Goal: Navigation & Orientation: Understand site structure

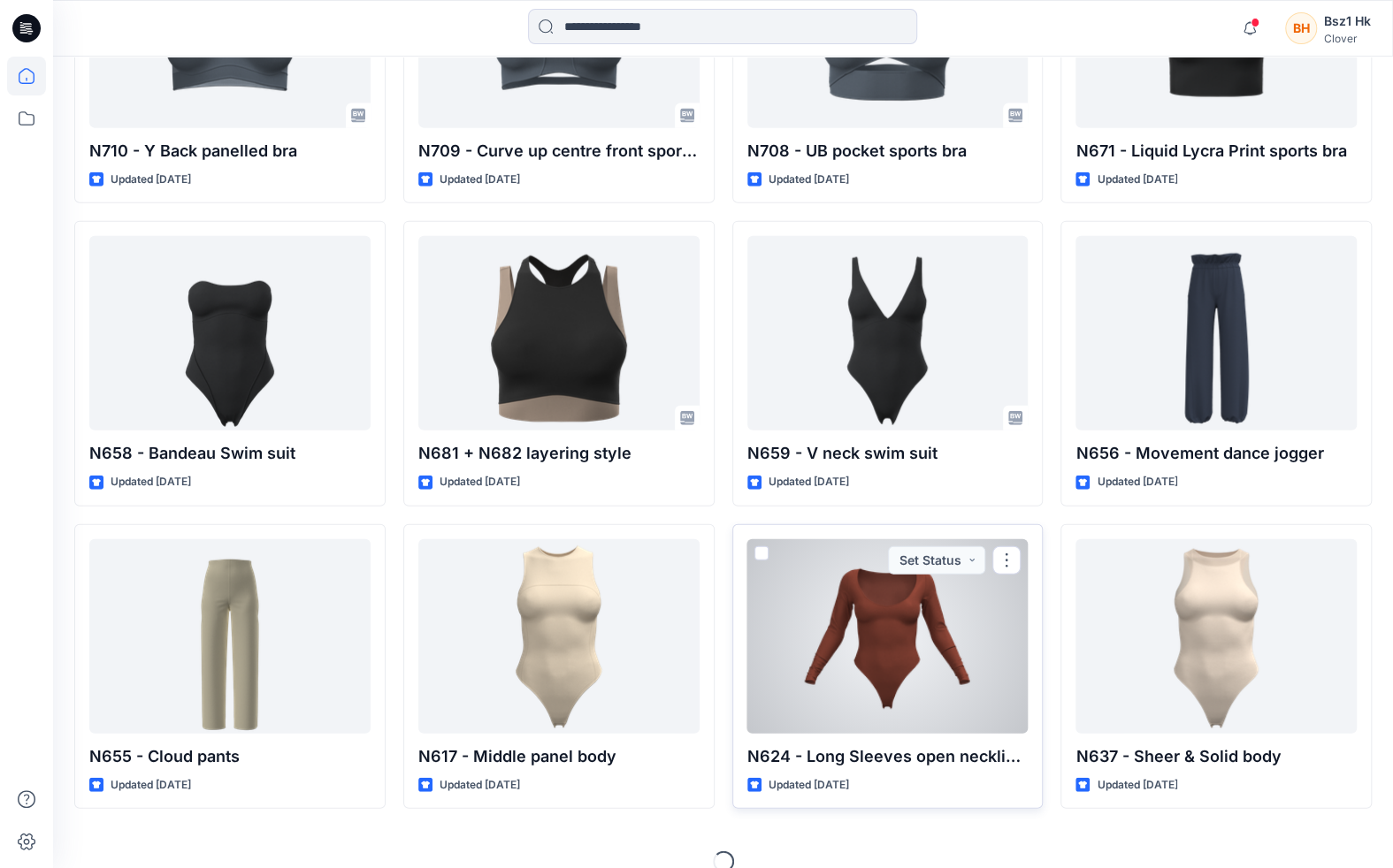
scroll to position [2505, 0]
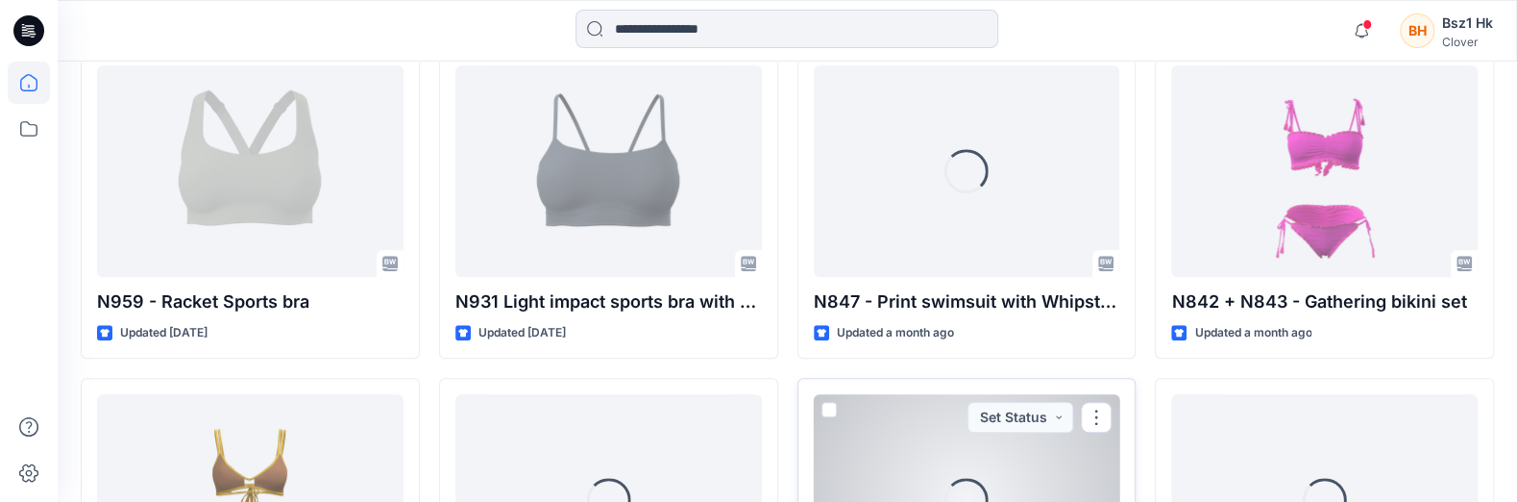
scroll to position [576, 0]
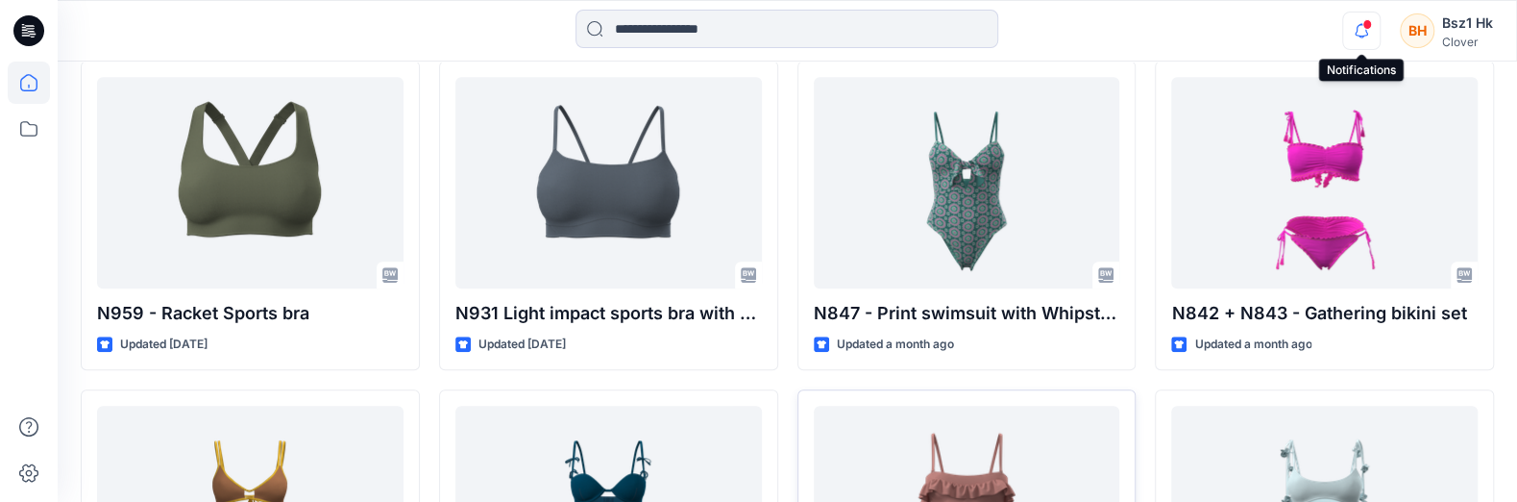
click at [1372, 27] on icon "button" at bounding box center [1361, 31] width 37 height 38
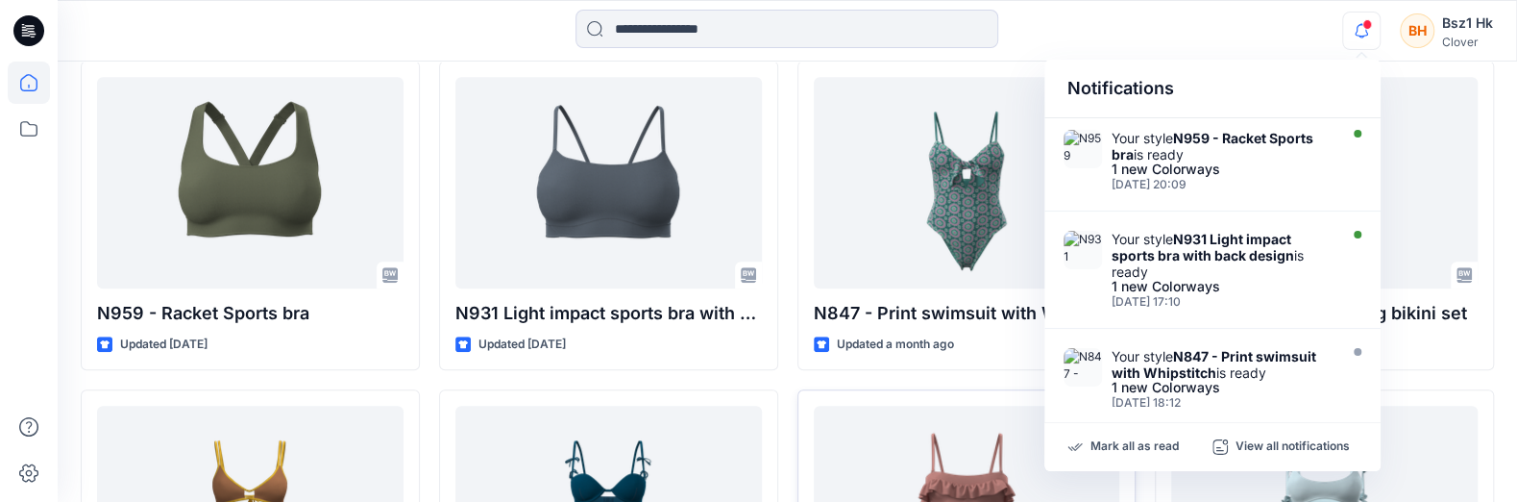
click at [1364, 34] on icon "button" at bounding box center [1361, 31] width 37 height 38
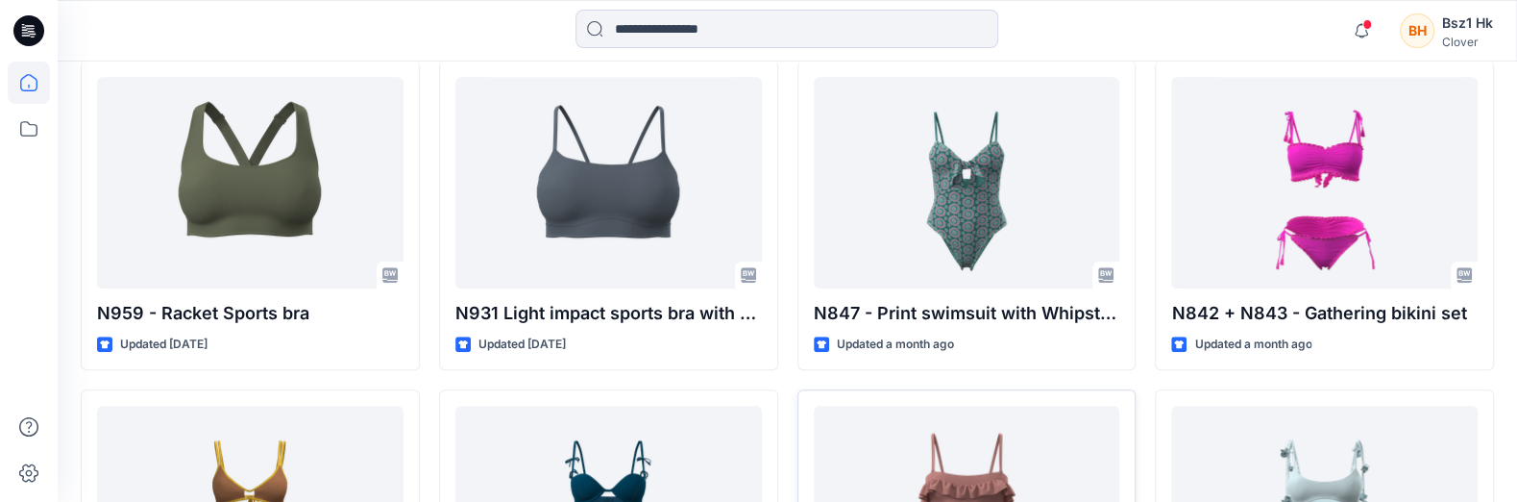
click at [1363, 26] on span at bounding box center [1367, 24] width 10 height 11
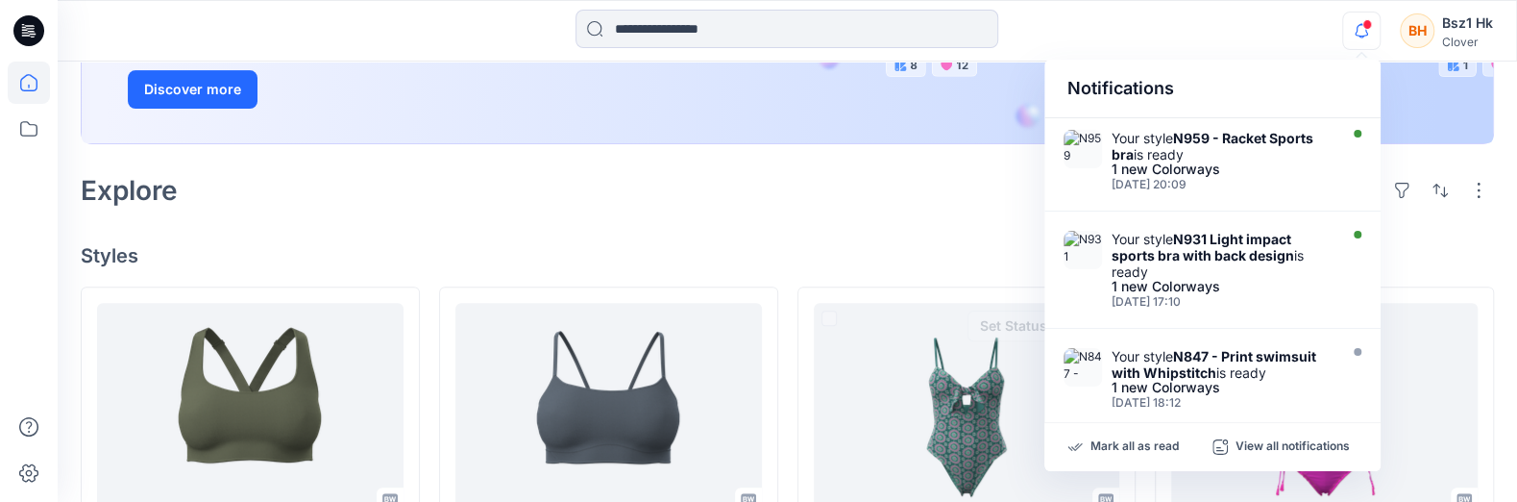
scroll to position [192, 0]
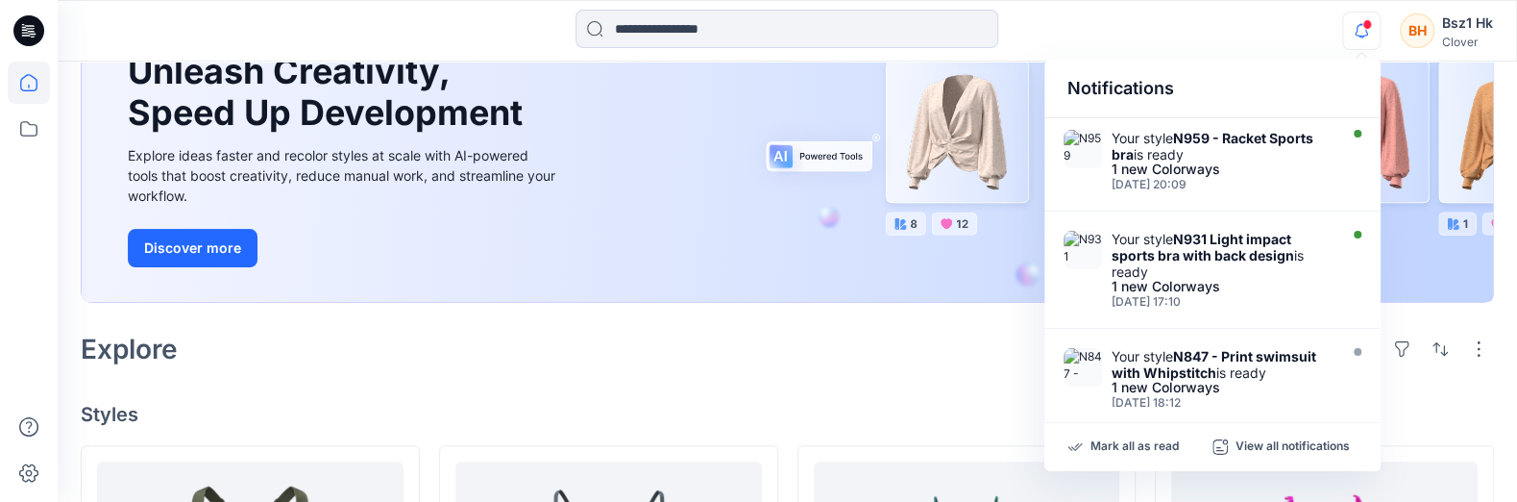
click at [1366, 25] on span at bounding box center [1367, 24] width 10 height 11
